Goal: Information Seeking & Learning: Learn about a topic

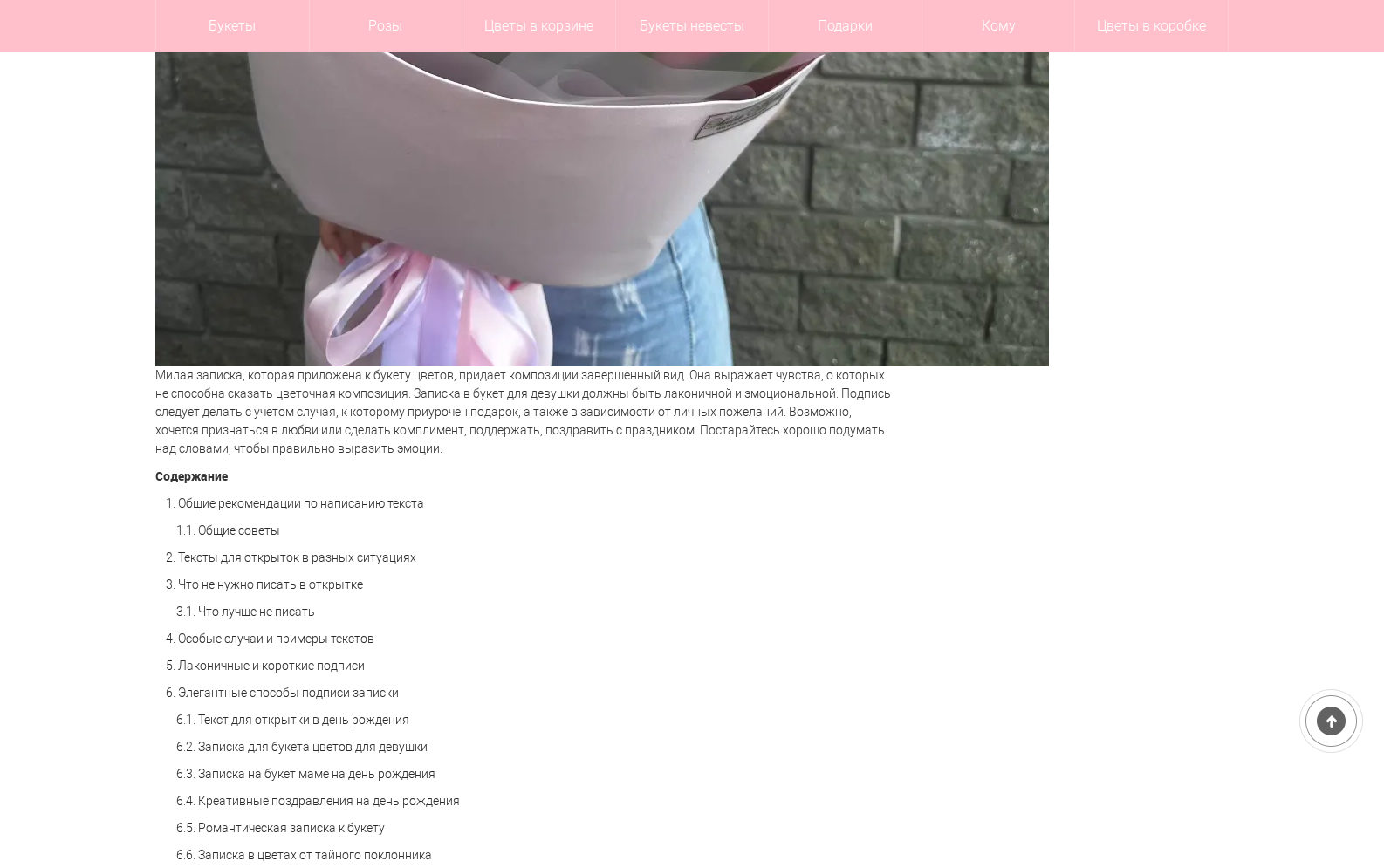
scroll to position [872, 0]
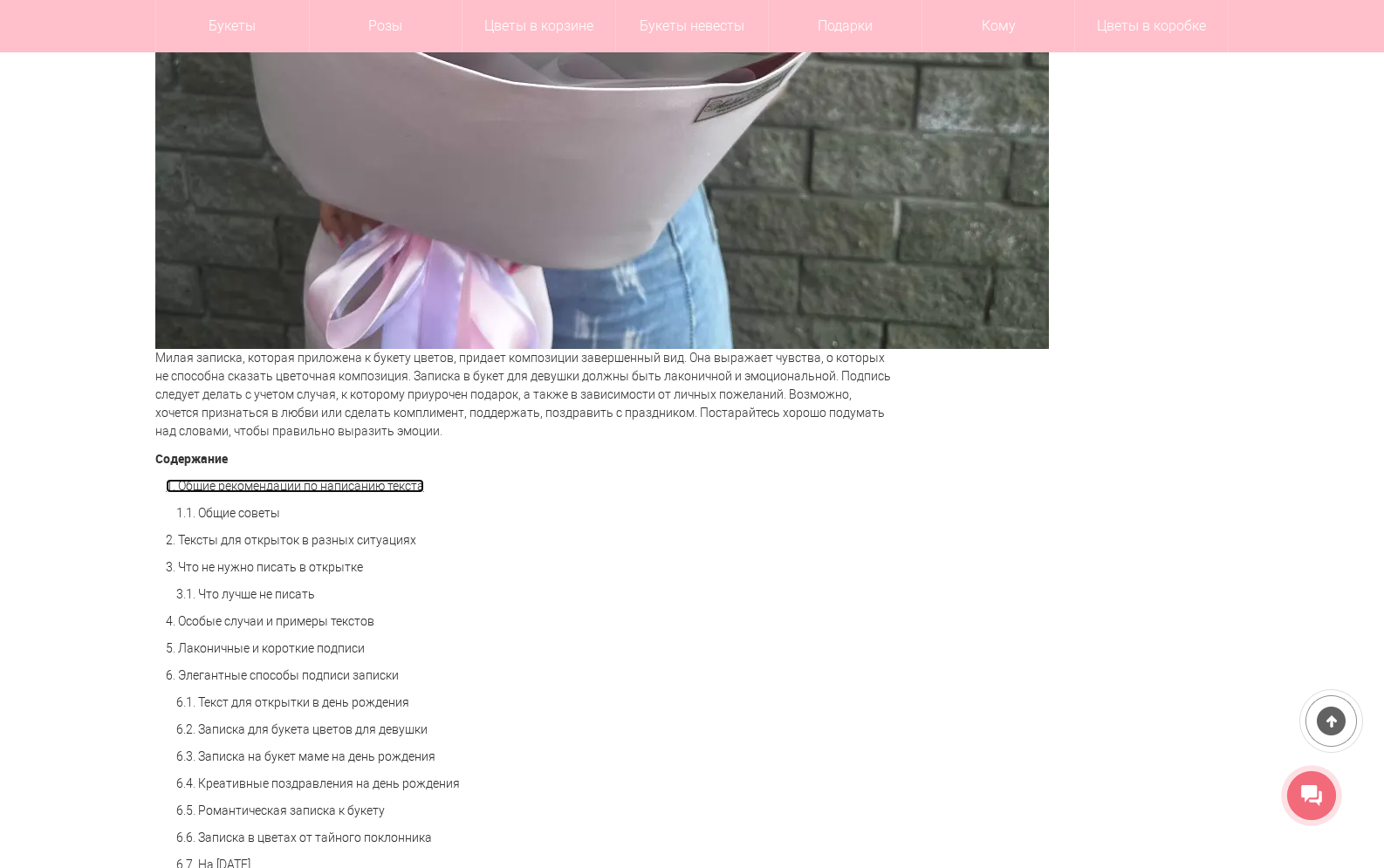
click at [275, 488] on link "1. Общие рекомендации по написанию текста" at bounding box center [295, 486] width 258 height 14
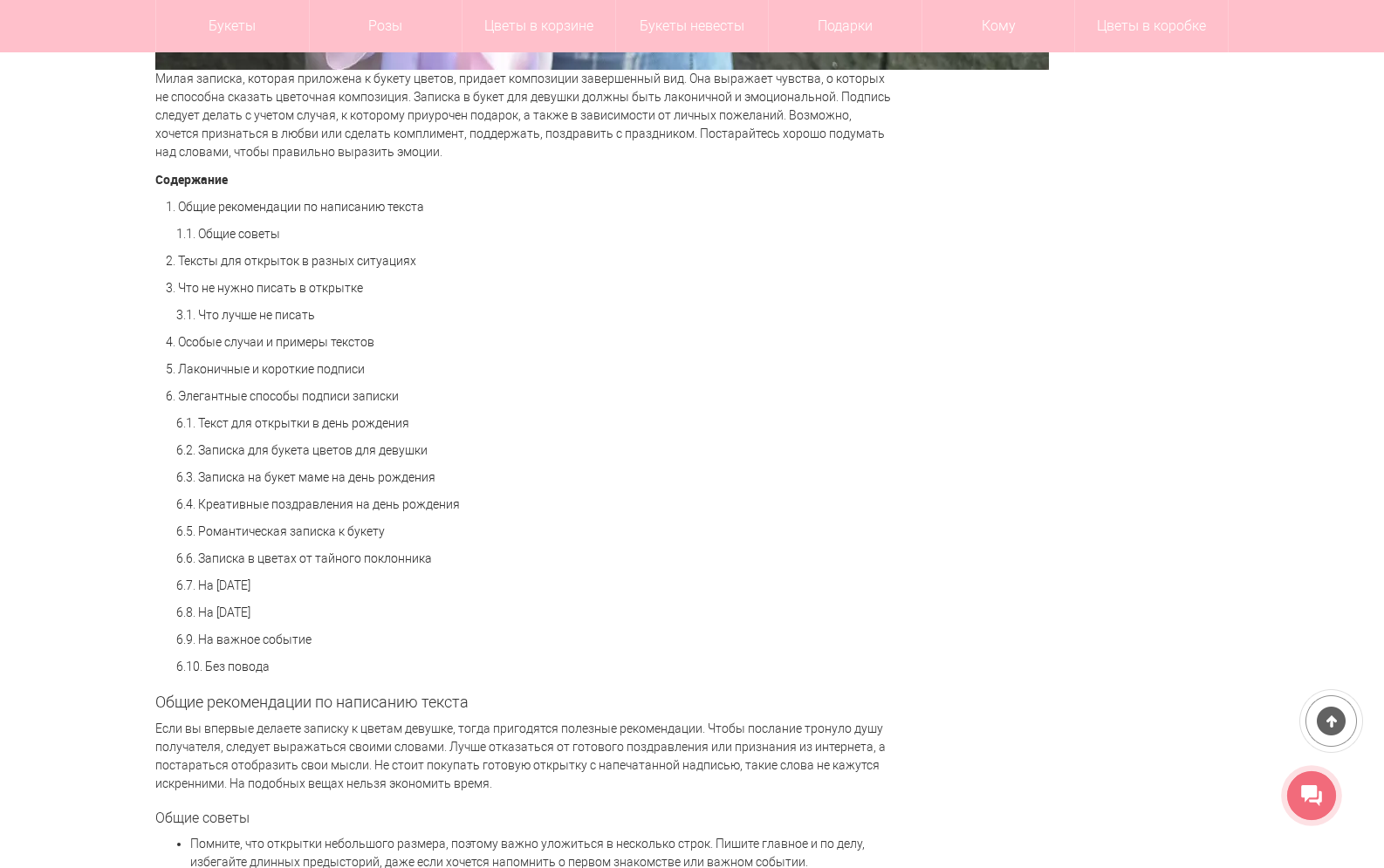
scroll to position [1146, 0]
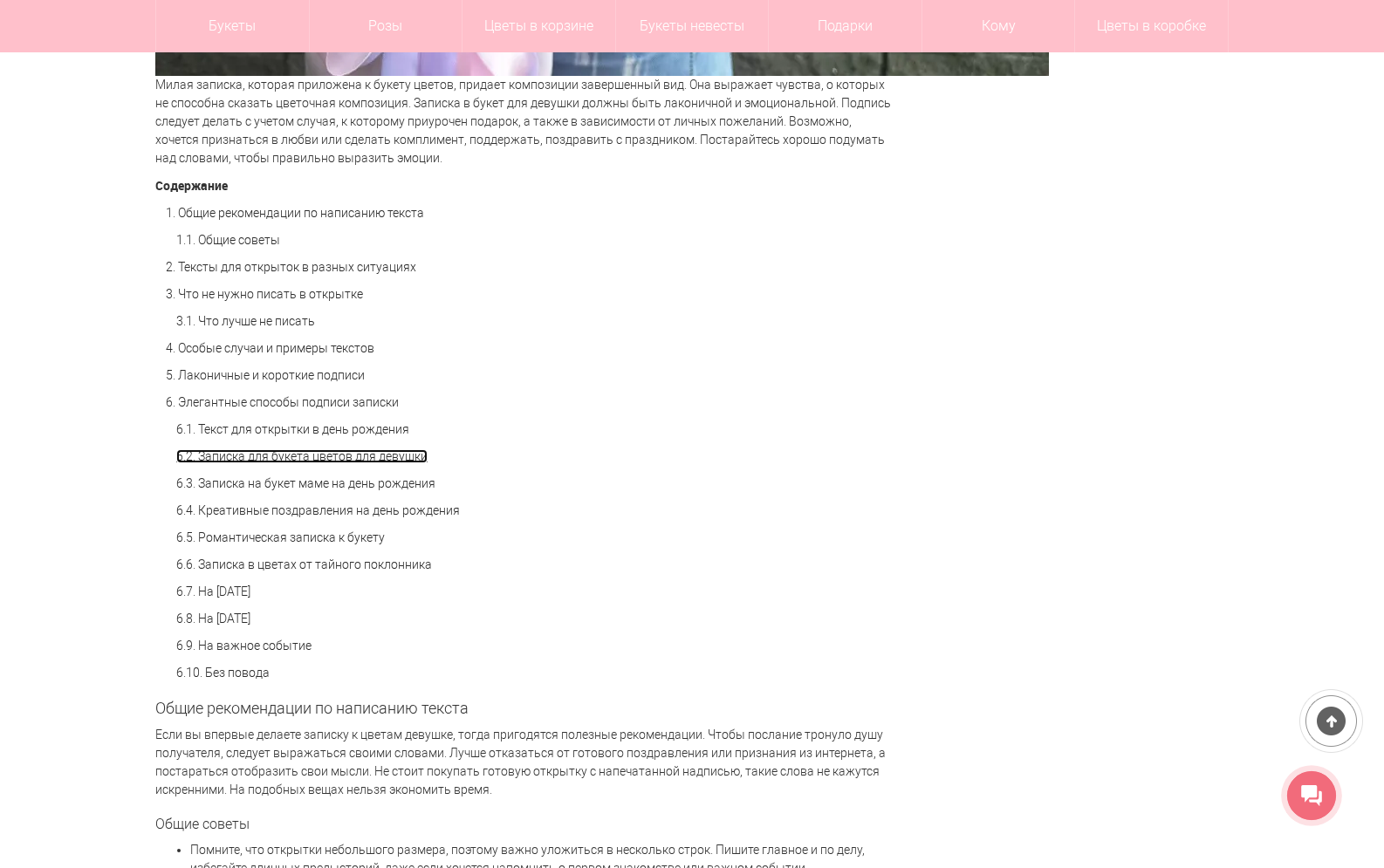
click at [287, 458] on link "6.2. Записка для букета цветов для девушки" at bounding box center [301, 456] width 251 height 14
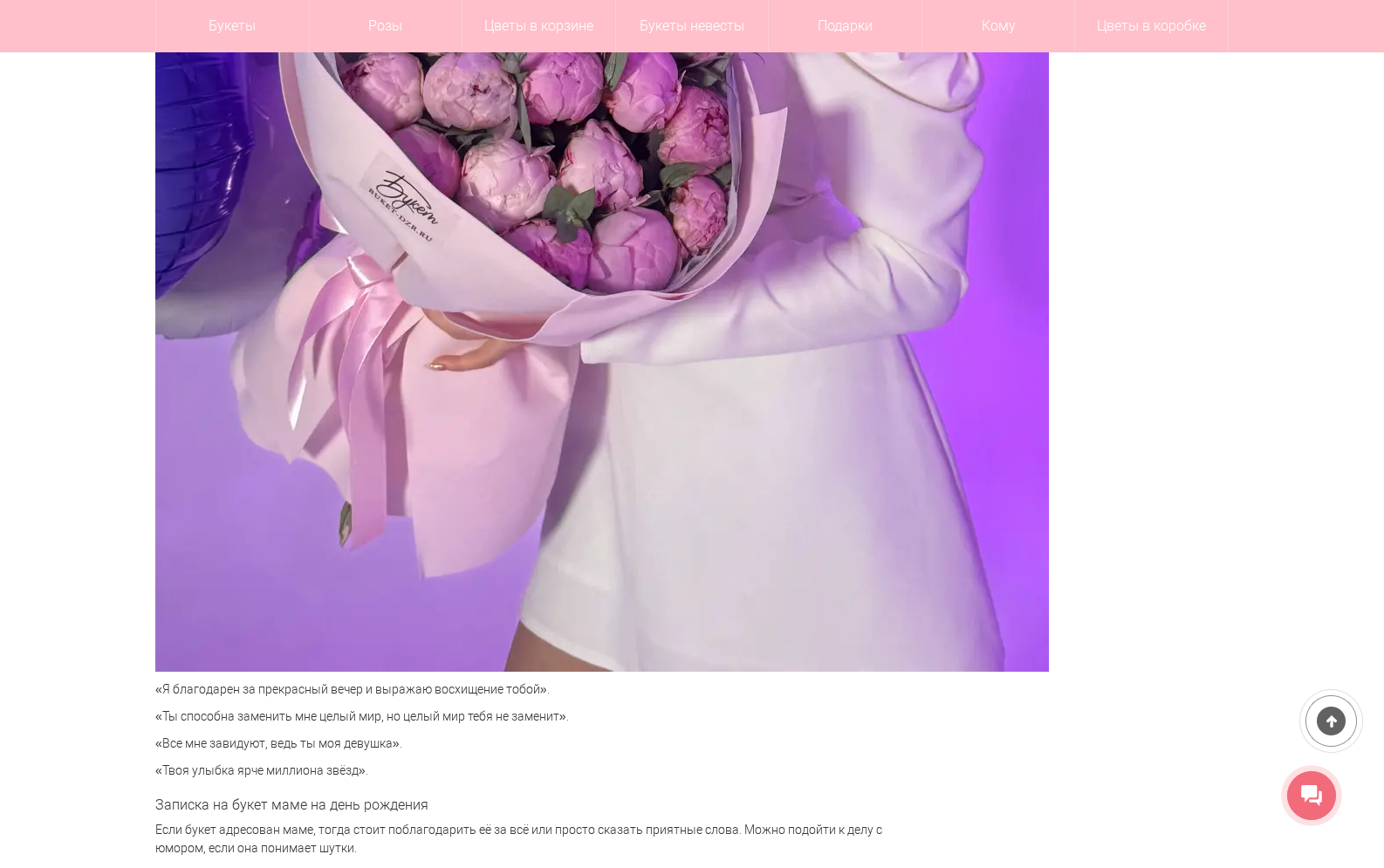
scroll to position [5102, 0]
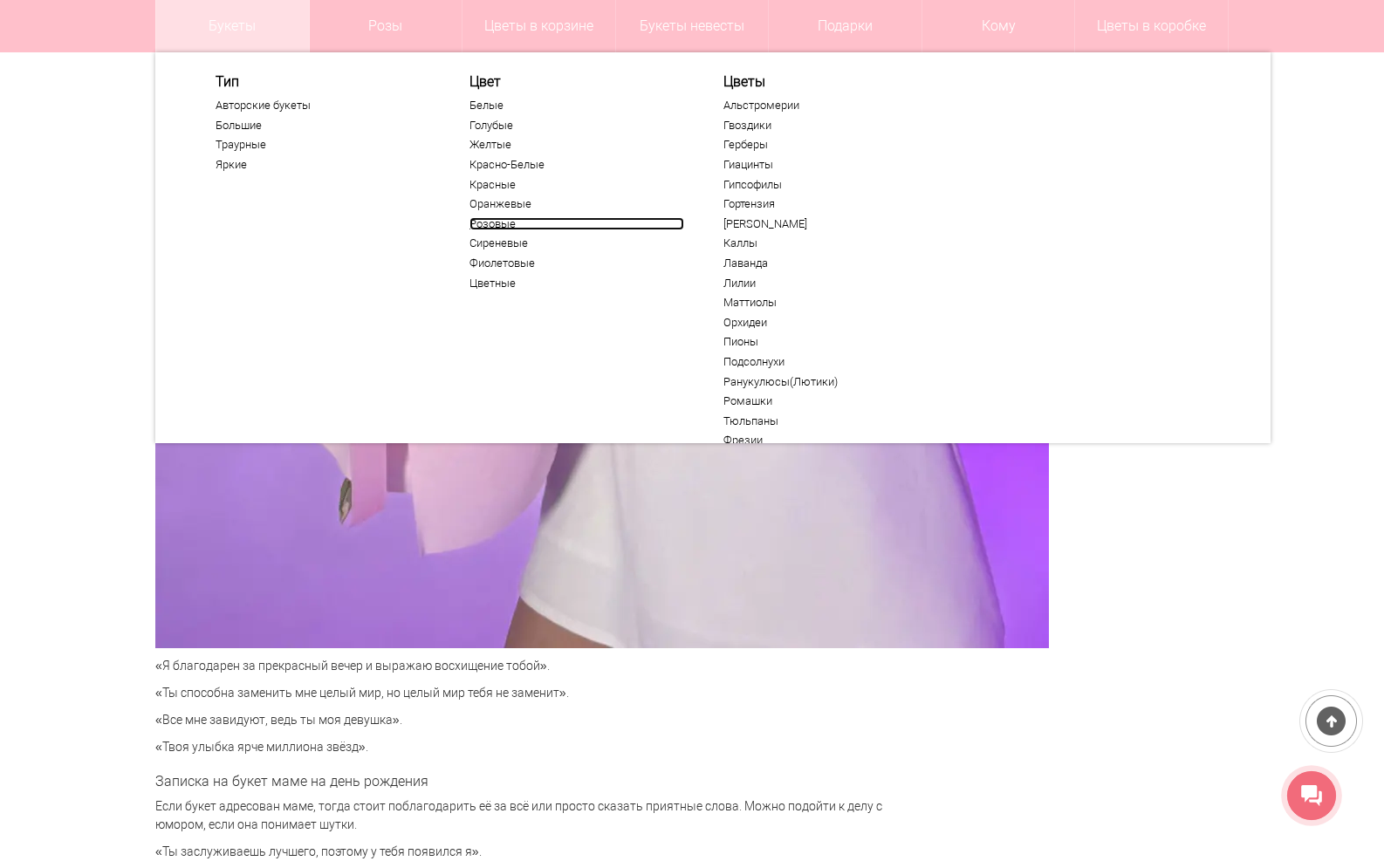
click at [492, 221] on link "Розовые" at bounding box center [577, 224] width 214 height 14
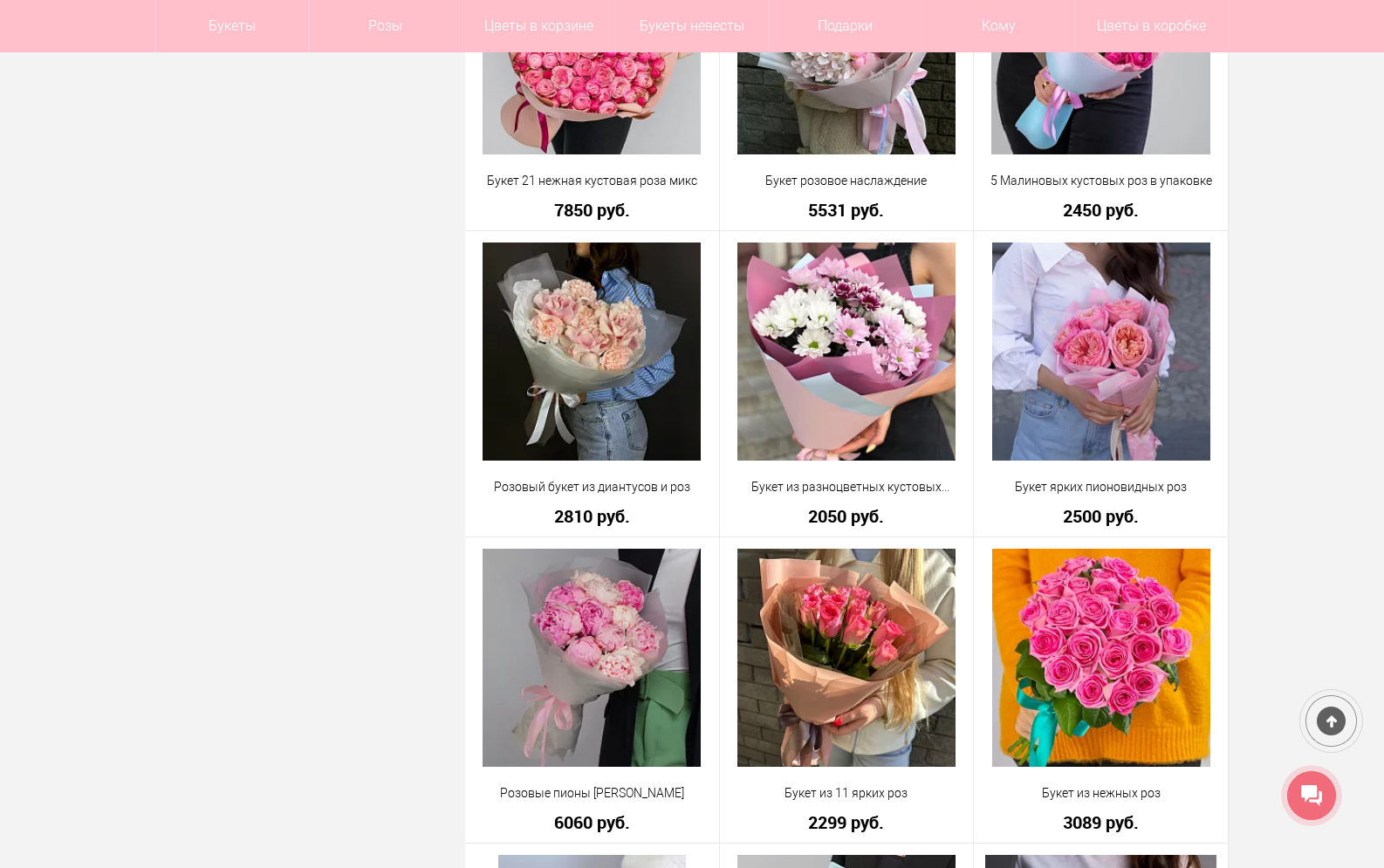
scroll to position [3752, 0]
